Goal: Information Seeking & Learning: Learn about a topic

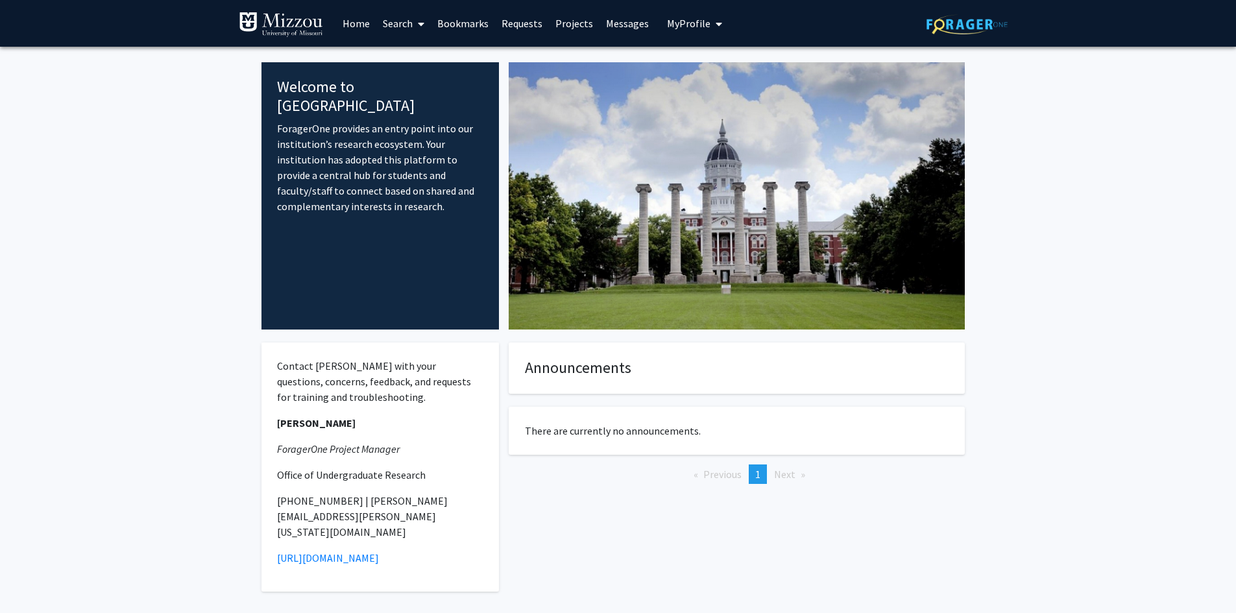
click at [572, 24] on link "Projects" at bounding box center [574, 23] width 51 height 45
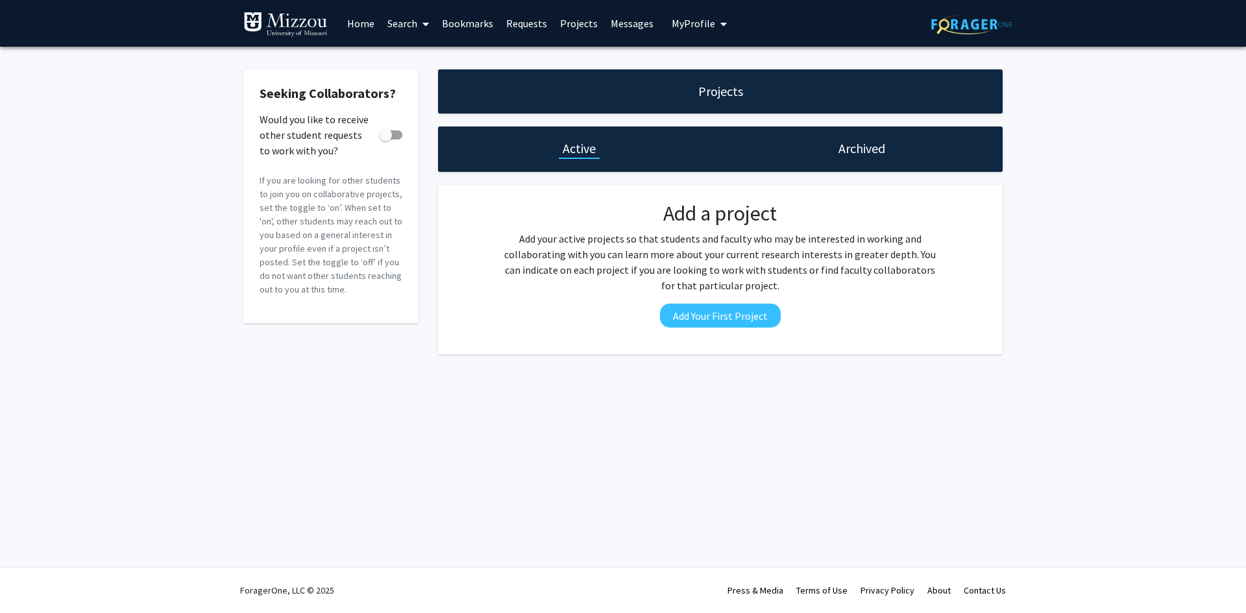
click at [417, 24] on link "Search" at bounding box center [408, 23] width 55 height 45
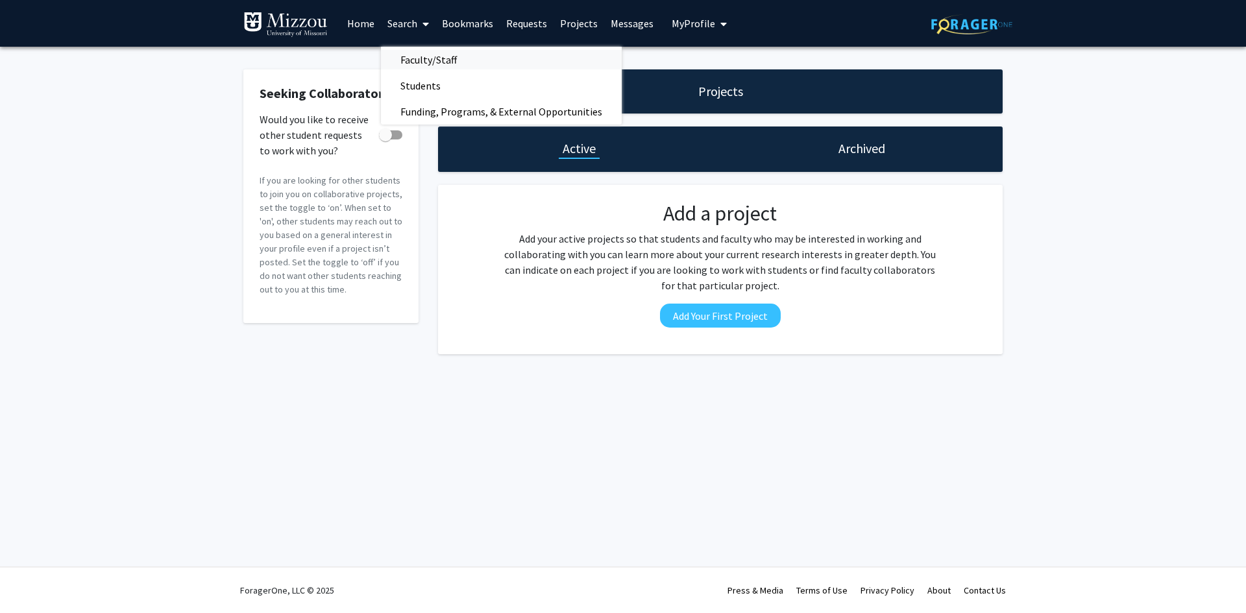
click at [476, 59] on link "Faculty/Staff" at bounding box center [501, 59] width 241 height 19
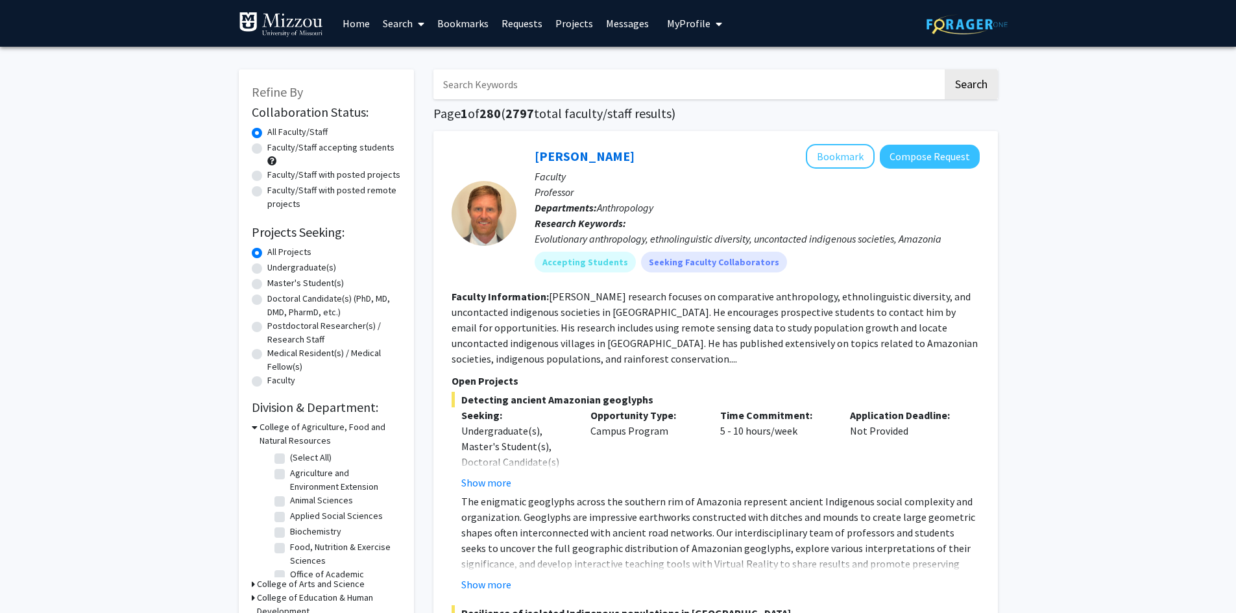
click at [267, 271] on label "Undergraduate(s)" at bounding box center [301, 268] width 69 height 14
click at [267, 269] on input "Undergraduate(s)" at bounding box center [271, 265] width 8 height 8
radio input "true"
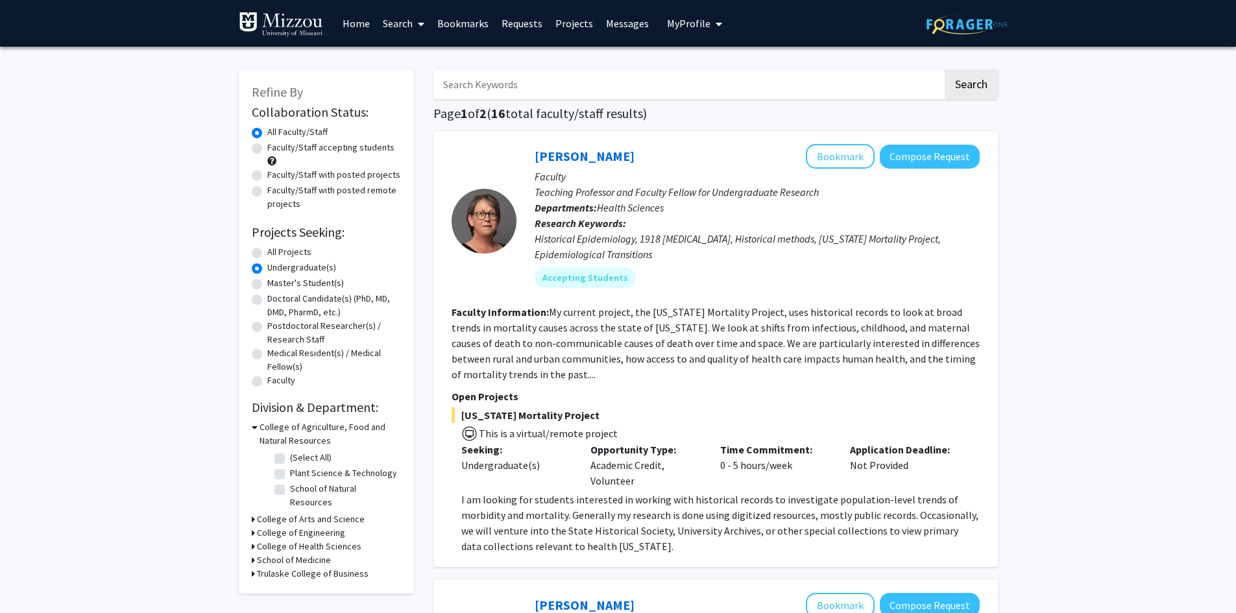
click at [286, 526] on h3 "College of Engineering" at bounding box center [301, 533] width 88 height 14
click at [286, 526] on h3 "College of Engineering" at bounding box center [304, 533] width 88 height 14
click at [297, 540] on h3 "College of Health Sciences" at bounding box center [309, 547] width 104 height 14
click at [297, 540] on h3 "College of Health Sciences" at bounding box center [312, 547] width 104 height 14
click at [267, 148] on label "Faculty/Staff accepting students" at bounding box center [330, 148] width 127 height 14
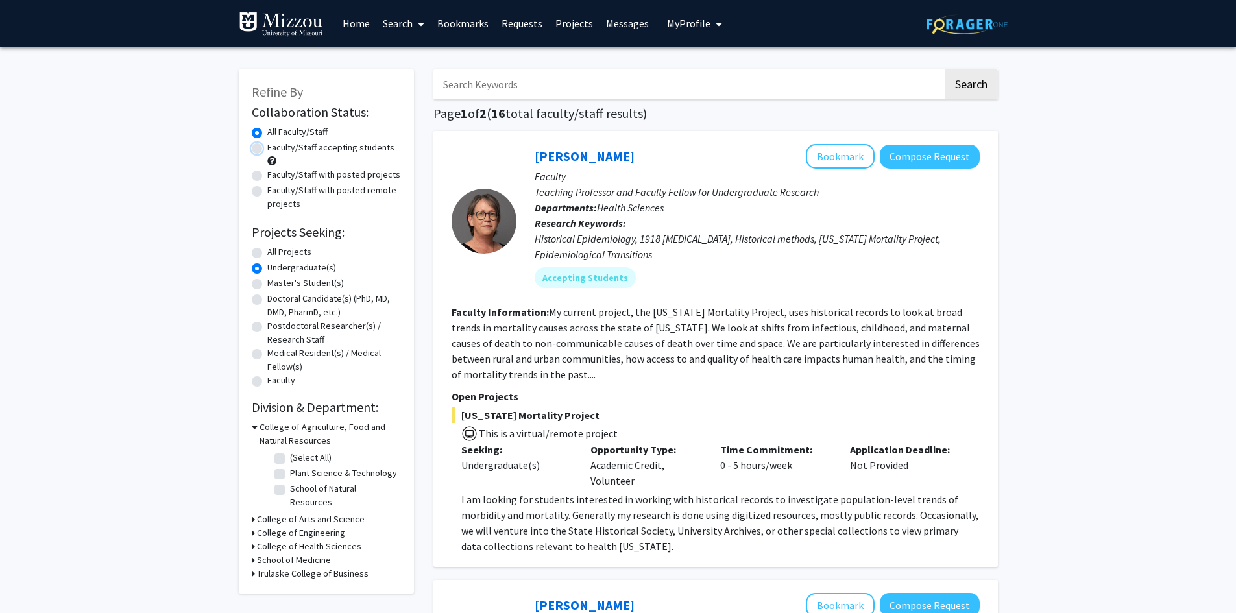
click at [267, 148] on input "Faculty/Staff accepting students" at bounding box center [271, 145] width 8 height 8
radio input "true"
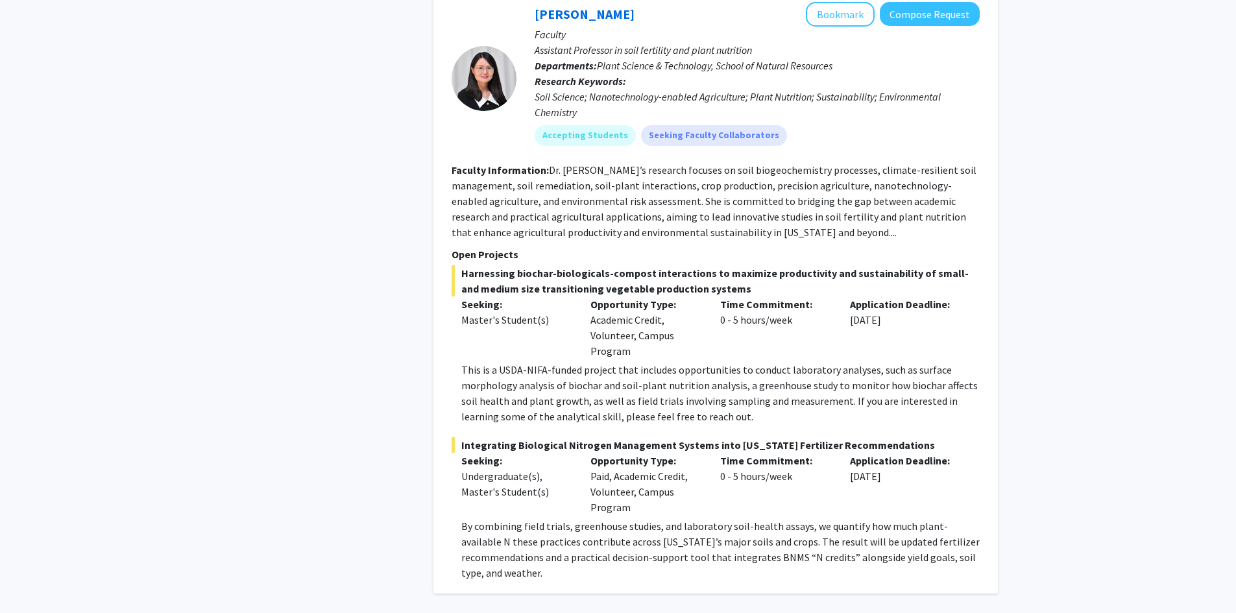
scroll to position [6422, 0]
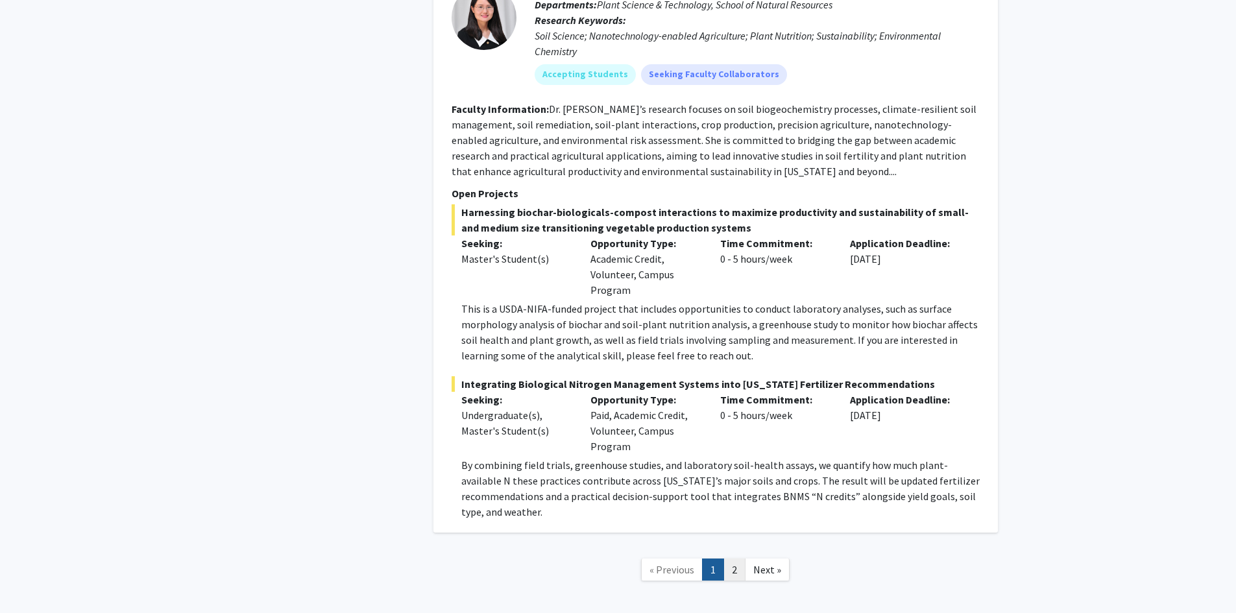
click at [736, 559] on link "2" at bounding box center [735, 570] width 22 height 23
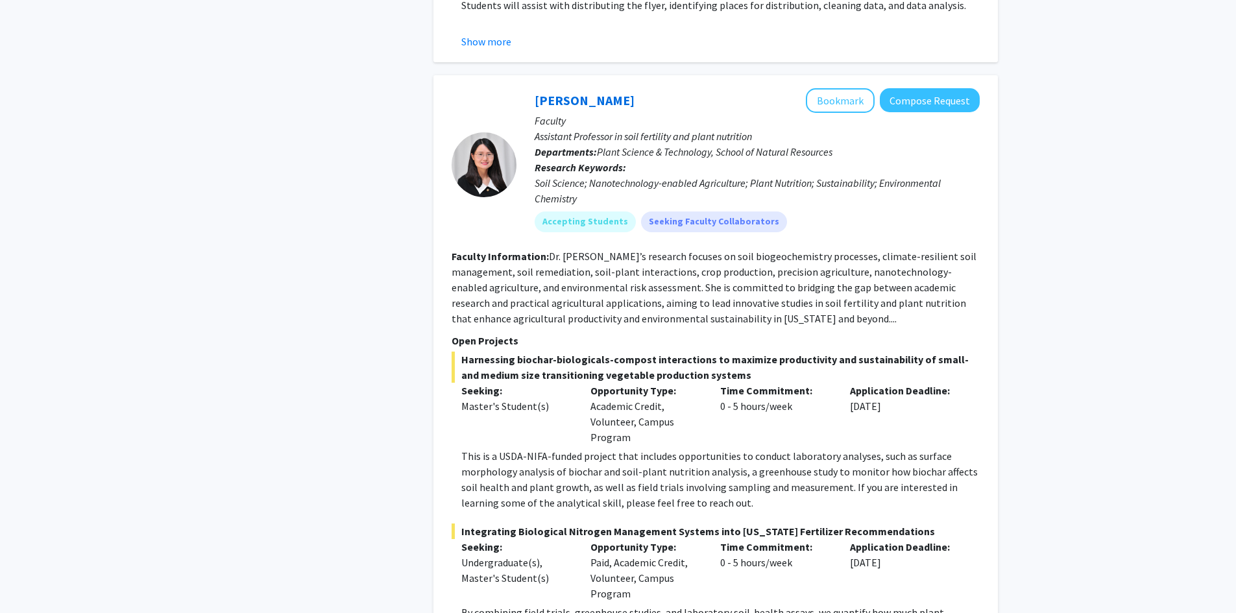
scroll to position [6422, 0]
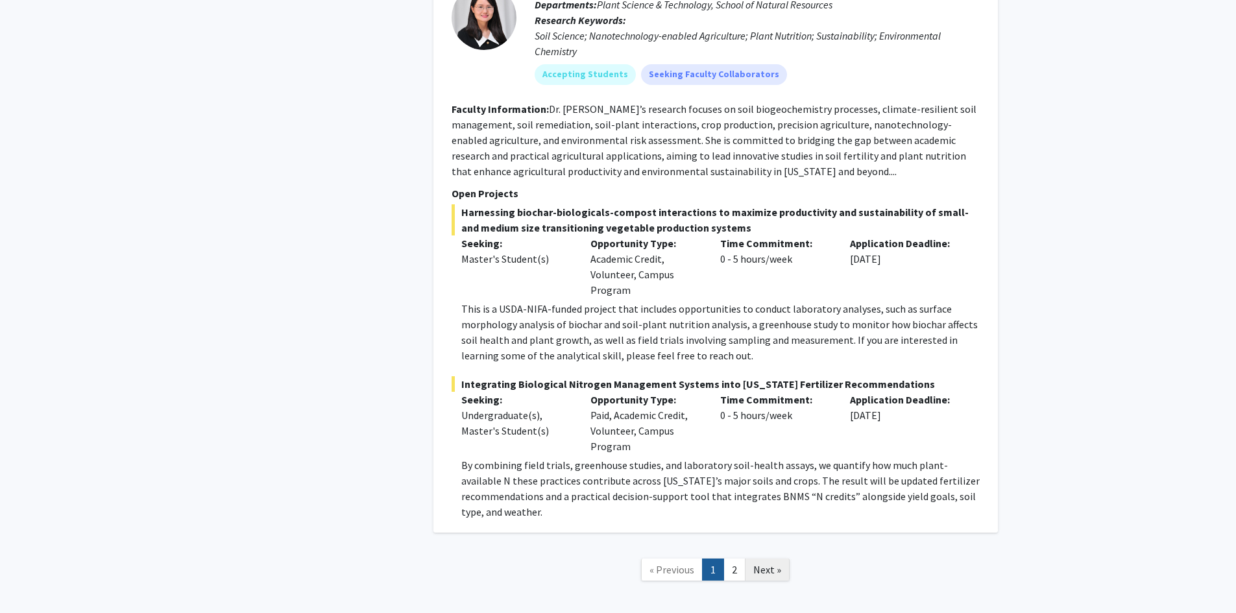
click at [778, 559] on link "Next »" at bounding box center [767, 570] width 45 height 23
